Goal: Find specific page/section: Find specific page/section

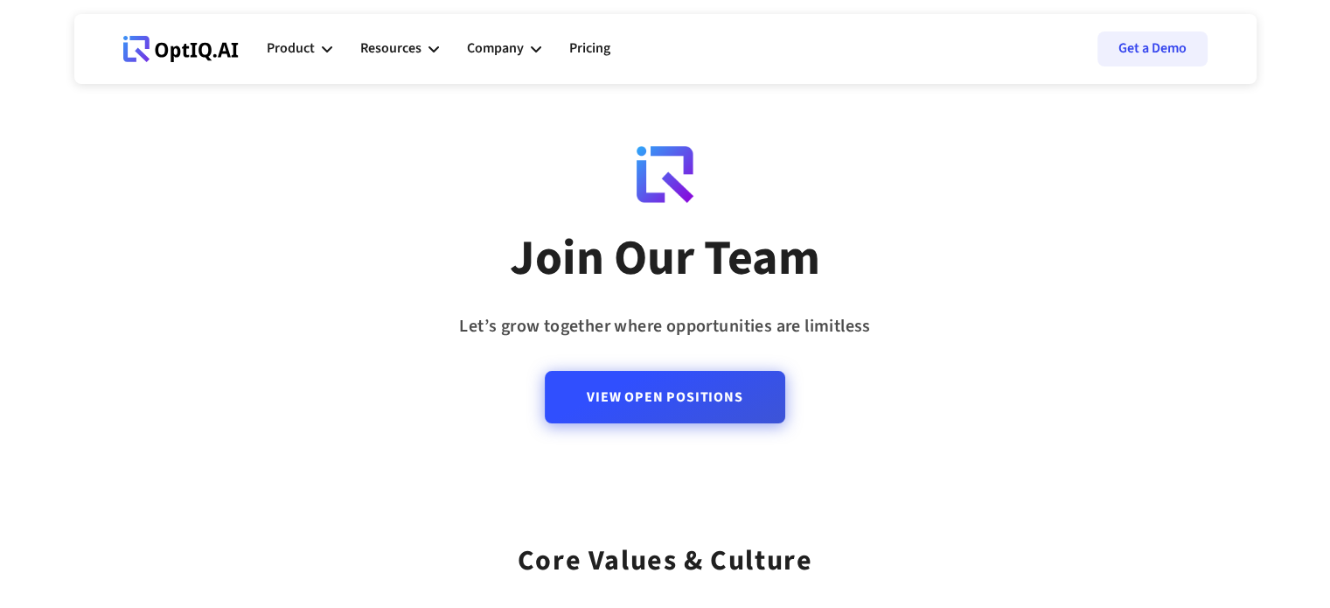
click at [676, 406] on link "View Open Positions" at bounding box center [665, 397] width 240 height 52
